Goal: Information Seeking & Learning: Learn about a topic

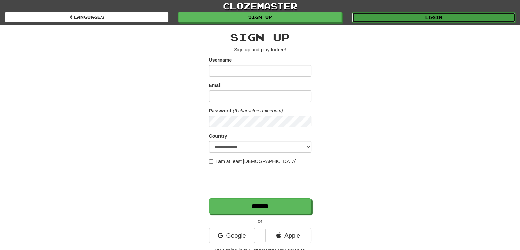
click at [392, 18] on link "Login" at bounding box center [433, 17] width 163 height 10
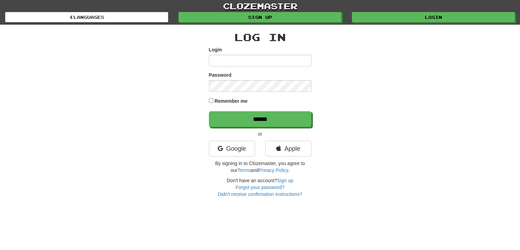
type input "**********"
click at [227, 150] on link "Google" at bounding box center [232, 149] width 46 height 16
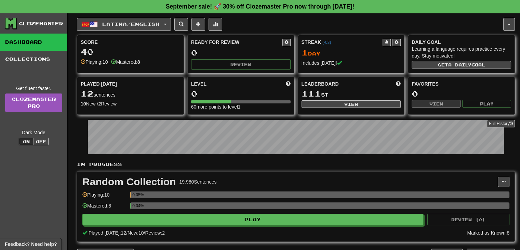
click at [170, 21] on button "Latina / English" at bounding box center [124, 24] width 94 height 13
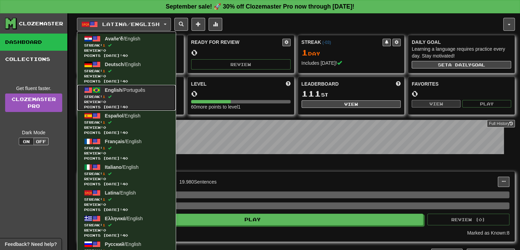
click at [111, 94] on span "Streak: 1" at bounding box center [126, 96] width 85 height 5
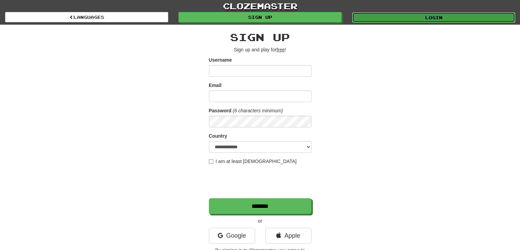
click at [407, 21] on link "Login" at bounding box center [433, 17] width 163 height 10
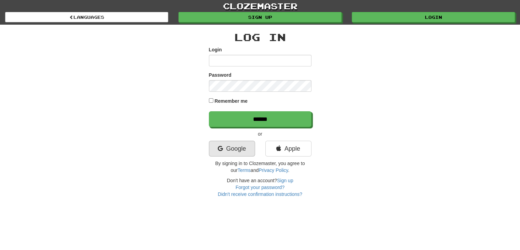
type input "**********"
click at [224, 149] on link "Google" at bounding box center [232, 149] width 46 height 16
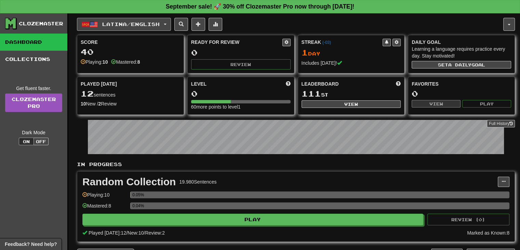
click at [171, 24] on button "Latina / English" at bounding box center [124, 24] width 94 height 13
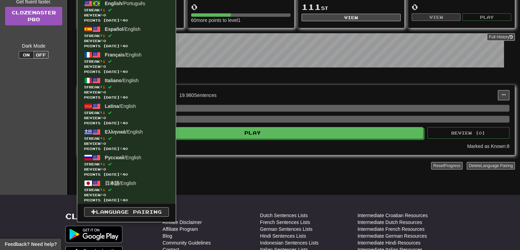
scroll to position [103, 0]
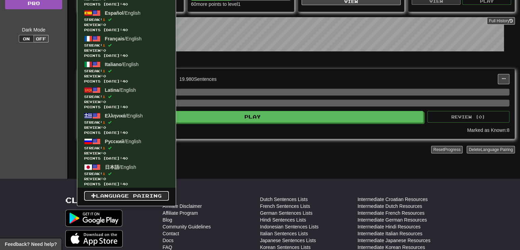
click at [117, 193] on link "Language Pairing" at bounding box center [126, 196] width 85 height 10
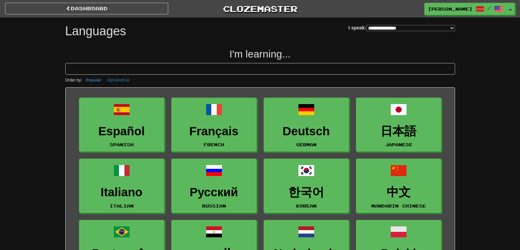
select select "*******"
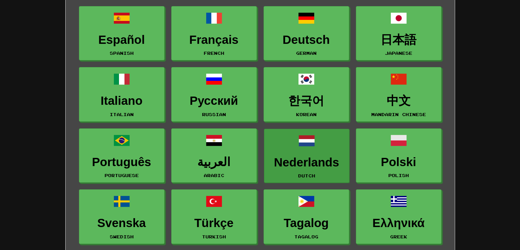
scroll to position [103, 0]
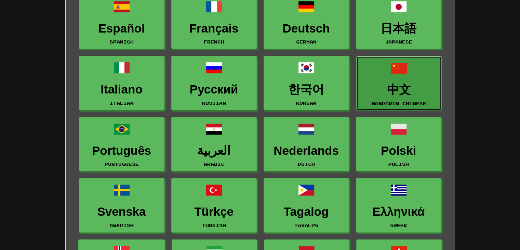
click at [387, 85] on h3 "中文" at bounding box center [399, 89] width 78 height 13
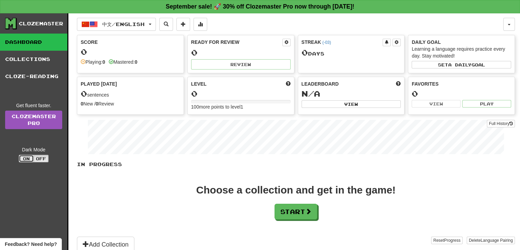
click at [26, 157] on button "On" at bounding box center [26, 159] width 15 height 8
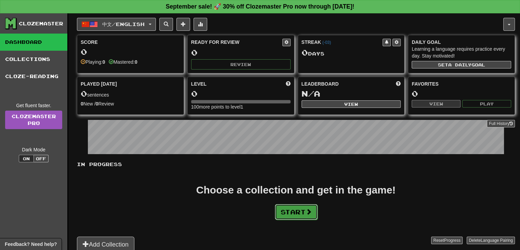
click at [305, 210] on button "Start" at bounding box center [296, 212] width 43 height 16
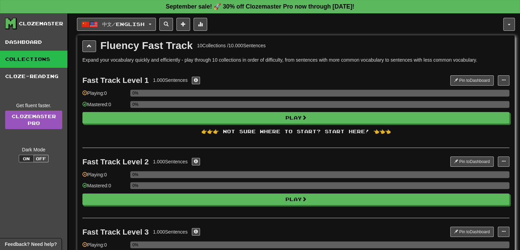
click at [97, 48] on div "Fluency Fast Track 10 Collections / 10.000 Sentences" at bounding box center [295, 46] width 427 height 12
click at [92, 45] on button at bounding box center [89, 46] width 14 height 12
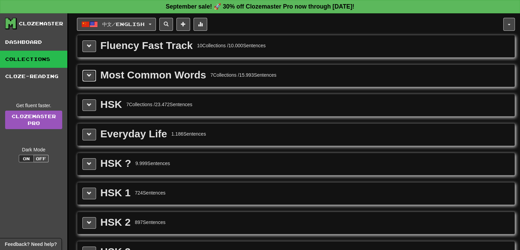
click at [86, 71] on button at bounding box center [89, 76] width 14 height 12
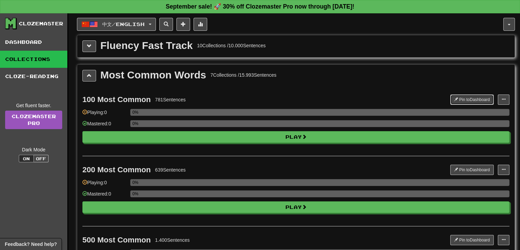
click at [461, 99] on button "Pin to Dashboard" at bounding box center [471, 99] width 43 height 10
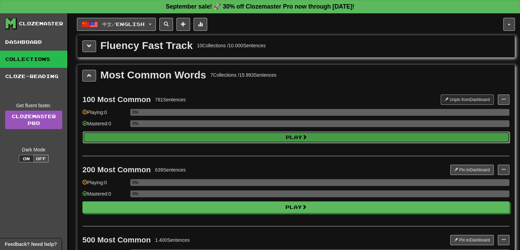
click at [287, 135] on button "Play" at bounding box center [296, 137] width 427 height 12
select select "**"
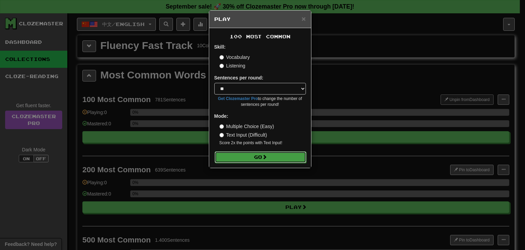
click at [260, 155] on button "Go" at bounding box center [261, 157] width 92 height 12
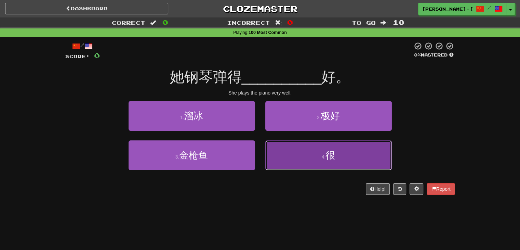
click at [287, 159] on button "4 . 很" at bounding box center [328, 155] width 127 height 30
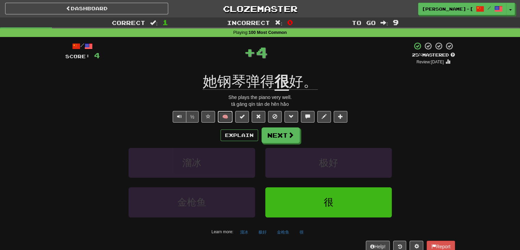
click at [228, 117] on button "🧠" at bounding box center [225, 117] width 15 height 12
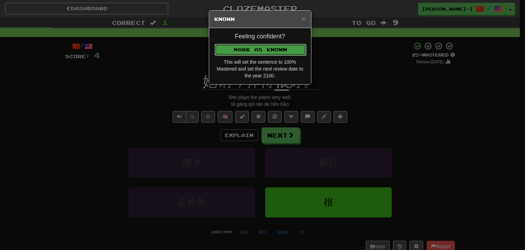
click at [246, 48] on button "Mark as Known" at bounding box center [261, 50] width 92 height 12
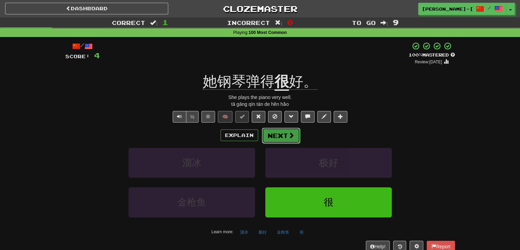
click at [283, 135] on button "Next" at bounding box center [281, 136] width 38 height 16
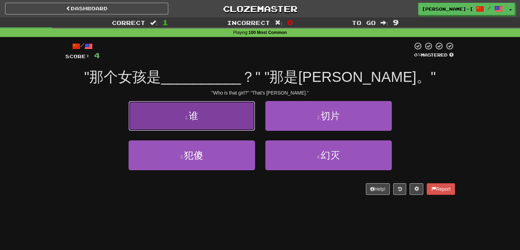
click at [216, 121] on button "1 . 谁" at bounding box center [192, 116] width 127 height 30
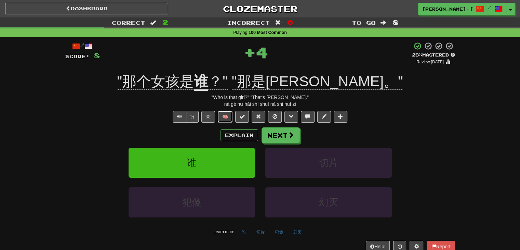
click at [231, 118] on button "🧠" at bounding box center [225, 117] width 15 height 12
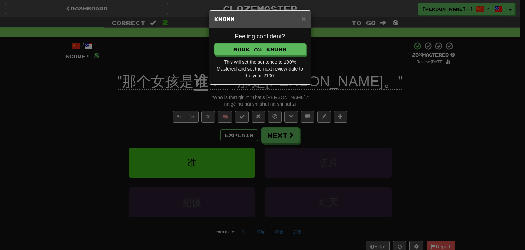
click at [248, 43] on div "Feeling confident? [PERSON_NAME] as Known This will set the sentence to 100% Ma…" at bounding box center [260, 56] width 102 height 56
drag, startPoint x: 249, startPoint y: 47, endPoint x: 320, endPoint y: 61, distance: 72.8
click at [249, 47] on button "Mark as Known" at bounding box center [260, 49] width 92 height 12
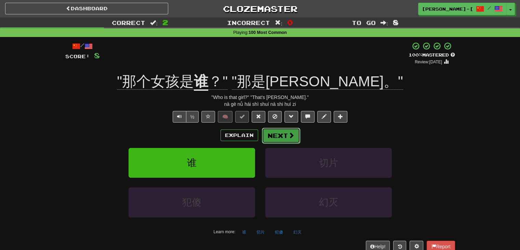
click at [278, 134] on button "Next" at bounding box center [281, 136] width 38 height 16
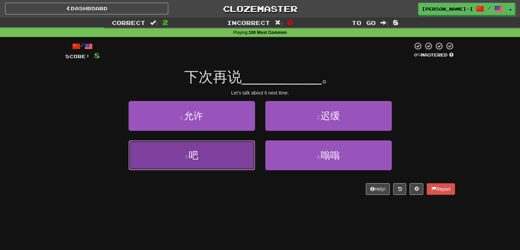
click at [216, 156] on button "3 . 吧" at bounding box center [192, 155] width 127 height 30
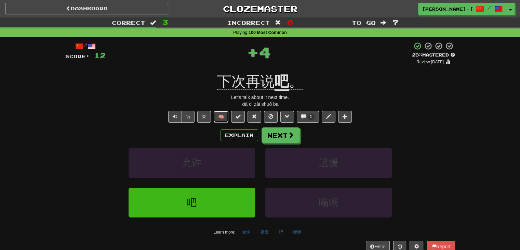
click at [219, 118] on button "🧠" at bounding box center [221, 117] width 15 height 12
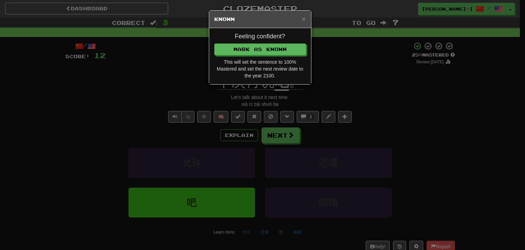
click at [271, 42] on div "Feeling confident? [PERSON_NAME] as Known This will set the sentence to 100% Ma…" at bounding box center [260, 56] width 102 height 56
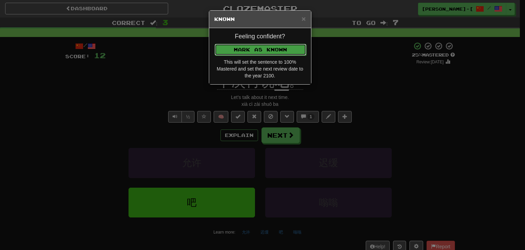
click at [271, 47] on button "Mark as Known" at bounding box center [261, 50] width 92 height 12
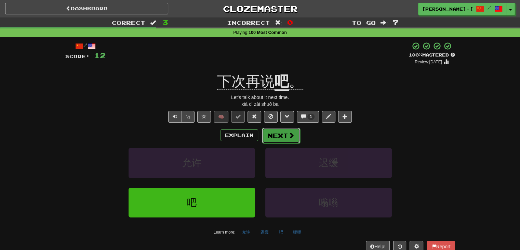
click at [278, 134] on button "Next" at bounding box center [281, 136] width 38 height 16
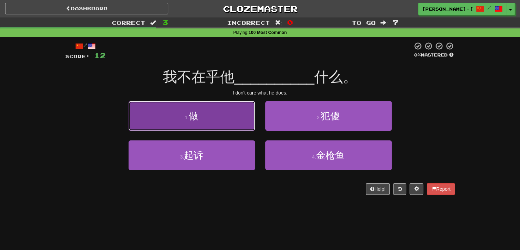
click at [224, 123] on button "1 . 做" at bounding box center [192, 116] width 127 height 30
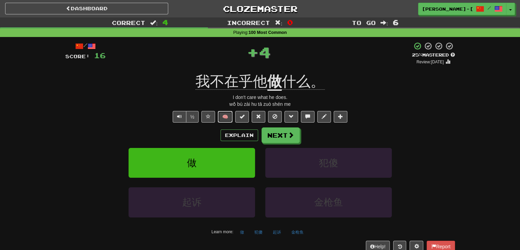
click at [227, 115] on button "🧠" at bounding box center [225, 117] width 15 height 12
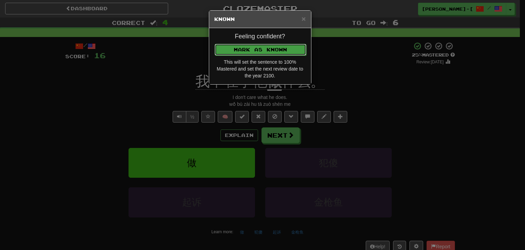
click at [270, 44] on button "Mark as Known" at bounding box center [261, 50] width 92 height 12
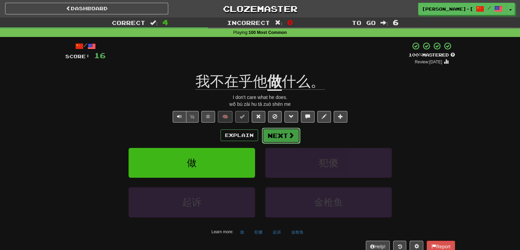
click at [276, 135] on button "Next" at bounding box center [281, 136] width 38 height 16
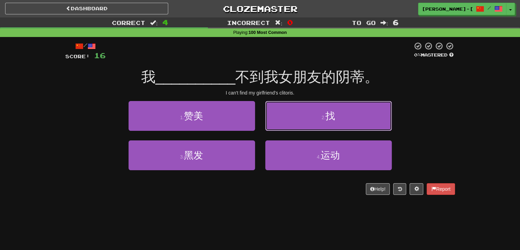
click at [299, 121] on button "2 . 找" at bounding box center [328, 116] width 127 height 30
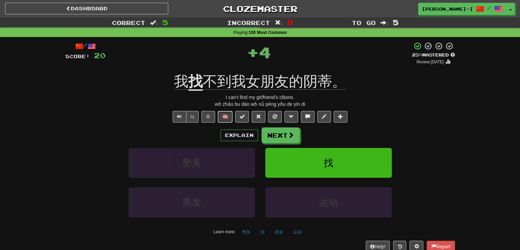
click at [223, 118] on button "🧠" at bounding box center [225, 117] width 15 height 12
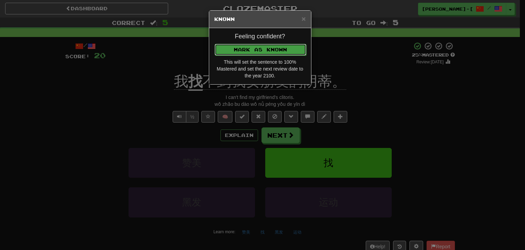
click at [260, 48] on button "Mark as Known" at bounding box center [261, 50] width 92 height 12
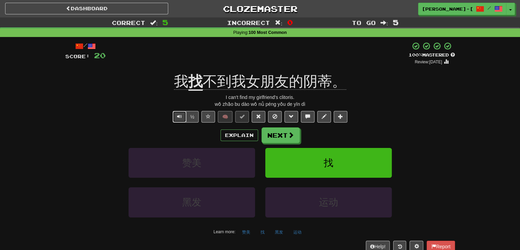
click at [180, 113] on button "Text-to-speech controls" at bounding box center [180, 117] width 14 height 12
click at [282, 137] on button "Next" at bounding box center [281, 136] width 38 height 16
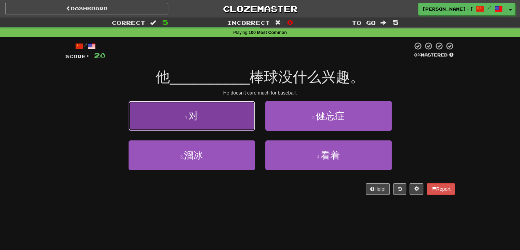
click at [202, 115] on button "1 . 对" at bounding box center [192, 116] width 127 height 30
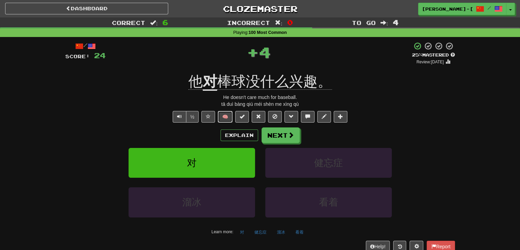
click at [230, 113] on button "🧠" at bounding box center [225, 117] width 15 height 12
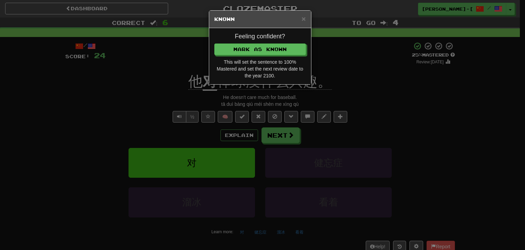
click at [251, 43] on div "Feeling confident? Mark as Known This will set the sentence to 100% Mastered an…" at bounding box center [260, 56] width 102 height 56
drag, startPoint x: 251, startPoint y: 48, endPoint x: 265, endPoint y: 55, distance: 16.4
click at [251, 48] on button "Mark as Known" at bounding box center [260, 49] width 92 height 12
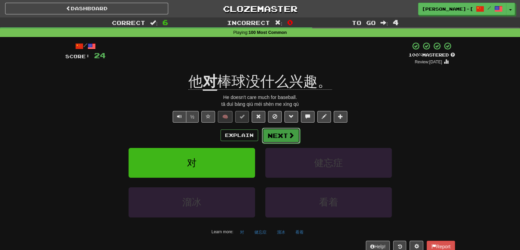
click at [274, 134] on button "Next" at bounding box center [281, 136] width 38 height 16
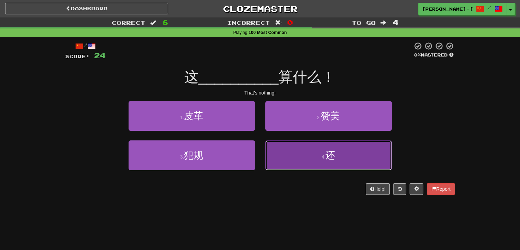
click at [311, 154] on button "4 . 还" at bounding box center [328, 155] width 127 height 30
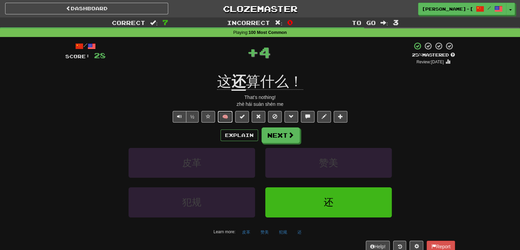
click at [225, 115] on button "🧠" at bounding box center [225, 117] width 15 height 12
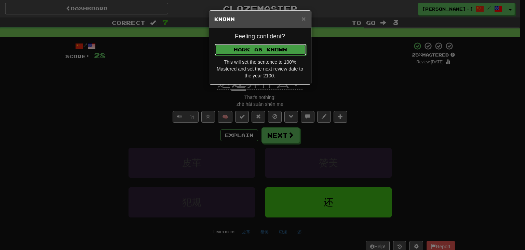
click at [263, 51] on button "Mark as Known" at bounding box center [261, 50] width 92 height 12
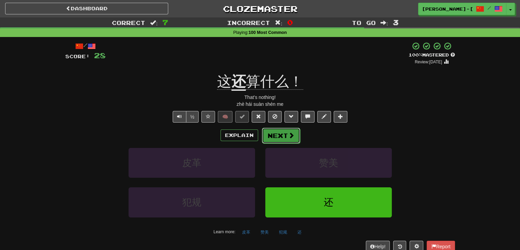
click at [279, 137] on button "Next" at bounding box center [281, 136] width 38 height 16
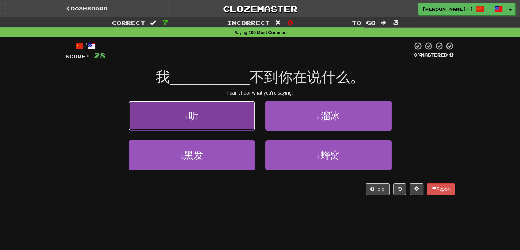
click at [227, 120] on button "1 . 听" at bounding box center [192, 116] width 127 height 30
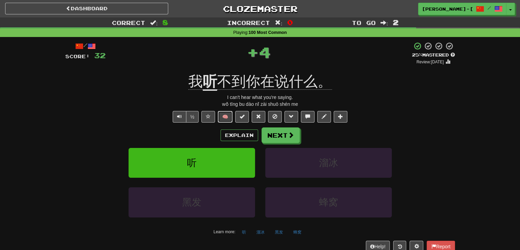
click at [227, 114] on button "🧠" at bounding box center [225, 117] width 15 height 12
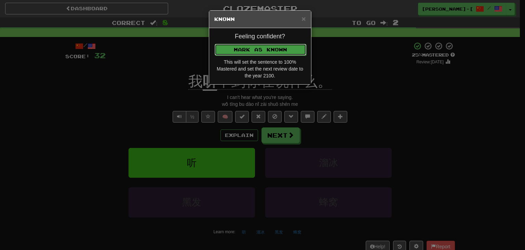
click at [273, 46] on button "Mark as Known" at bounding box center [261, 50] width 92 height 12
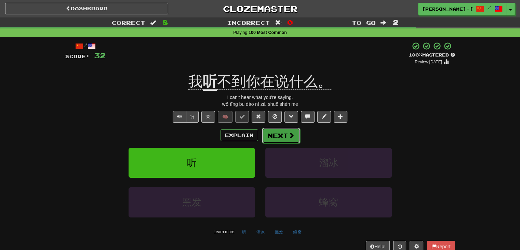
click at [279, 133] on button "Next" at bounding box center [281, 136] width 38 height 16
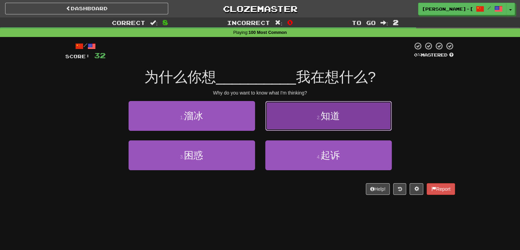
click at [292, 117] on button "2 . 知道" at bounding box center [328, 116] width 127 height 30
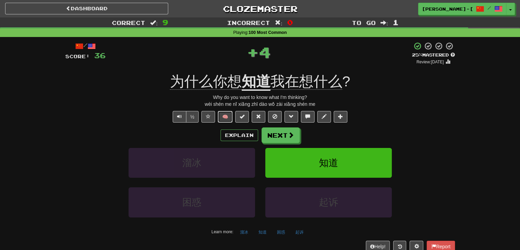
click at [219, 118] on button "🧠" at bounding box center [225, 117] width 15 height 12
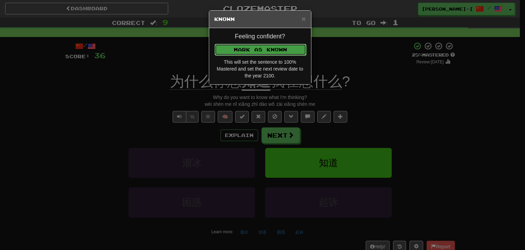
click at [249, 48] on button "Mark as Known" at bounding box center [261, 50] width 92 height 12
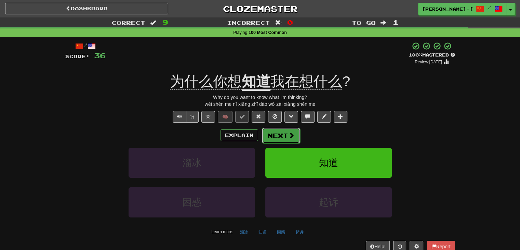
click at [285, 133] on button "Next" at bounding box center [281, 136] width 38 height 16
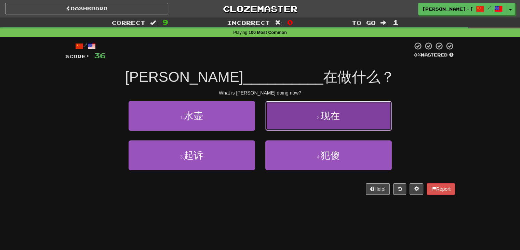
click at [294, 111] on button "2 . 现在" at bounding box center [328, 116] width 127 height 30
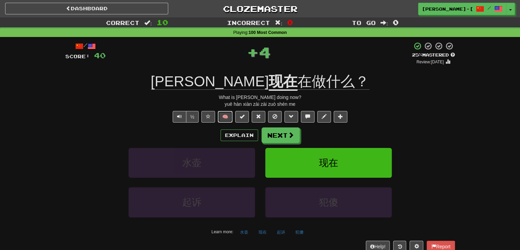
click at [224, 118] on button "🧠" at bounding box center [225, 117] width 15 height 12
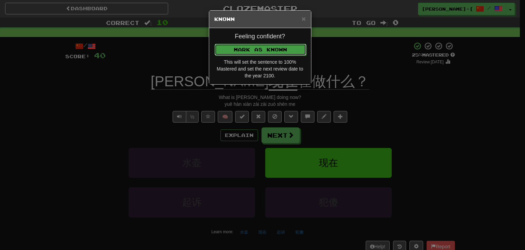
click at [264, 50] on button "Mark as Known" at bounding box center [261, 50] width 92 height 12
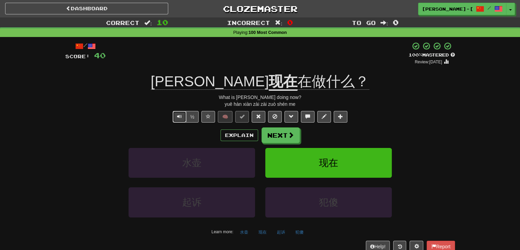
click at [176, 120] on button "Text-to-speech controls" at bounding box center [180, 117] width 14 height 12
click at [275, 131] on button "Next" at bounding box center [281, 135] width 38 height 16
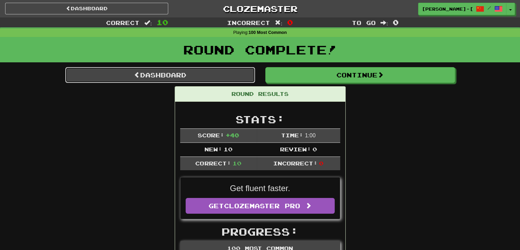
click at [152, 75] on link "Dashboard" at bounding box center [160, 75] width 190 height 16
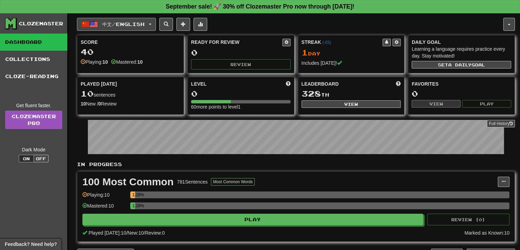
click at [155, 23] on button "中文 / English" at bounding box center [116, 24] width 79 height 13
